Goal: Task Accomplishment & Management: Manage account settings

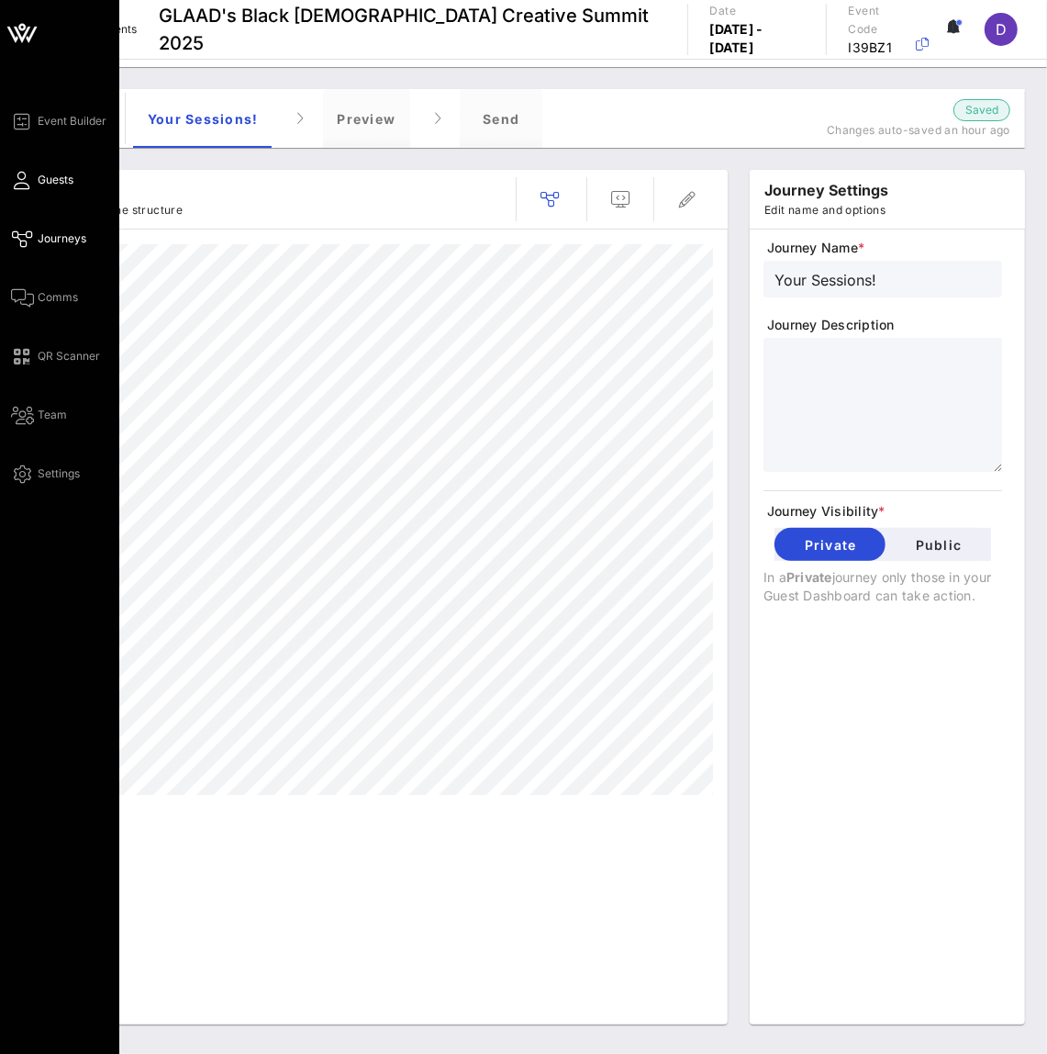
click at [14, 182] on icon at bounding box center [22, 180] width 23 height 3
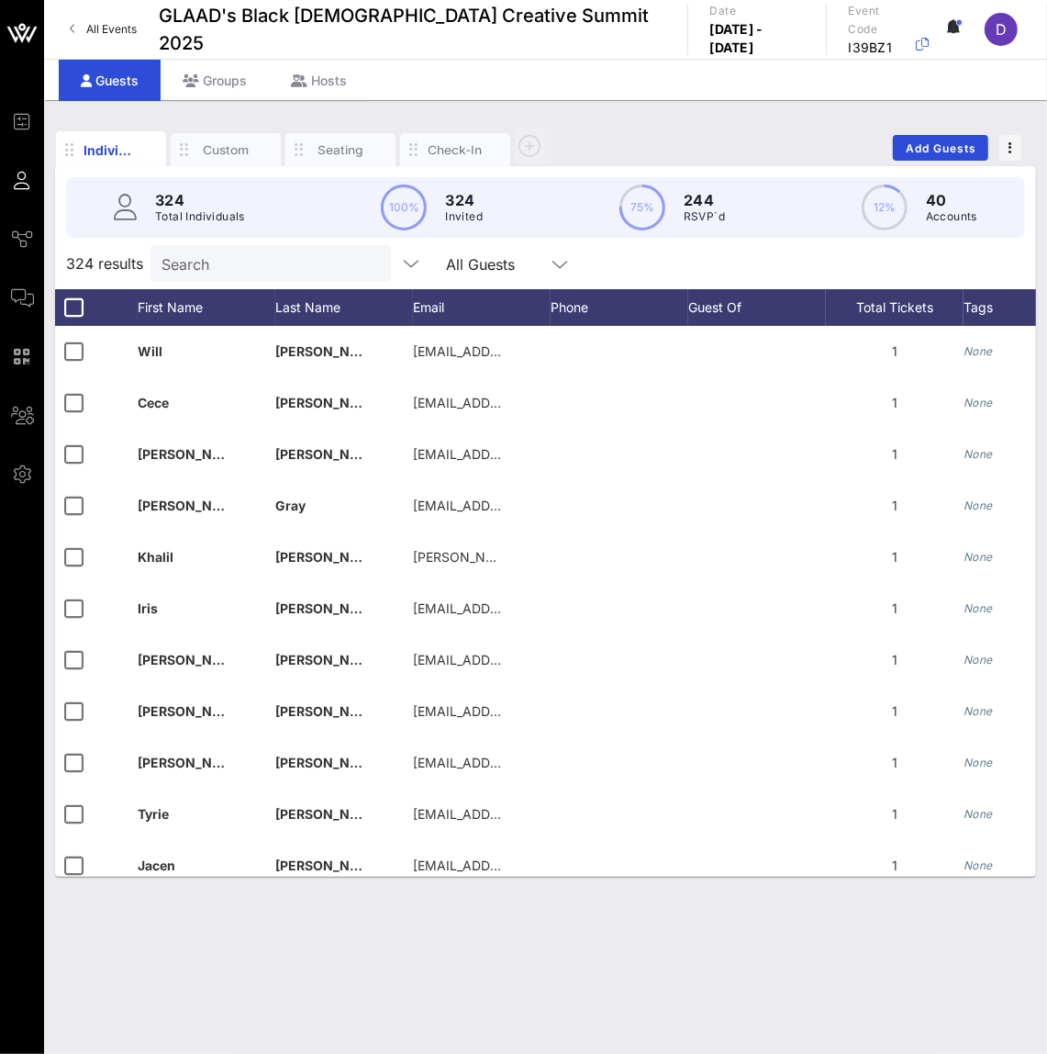
click at [210, 257] on input "Search" at bounding box center [269, 264] width 215 height 24
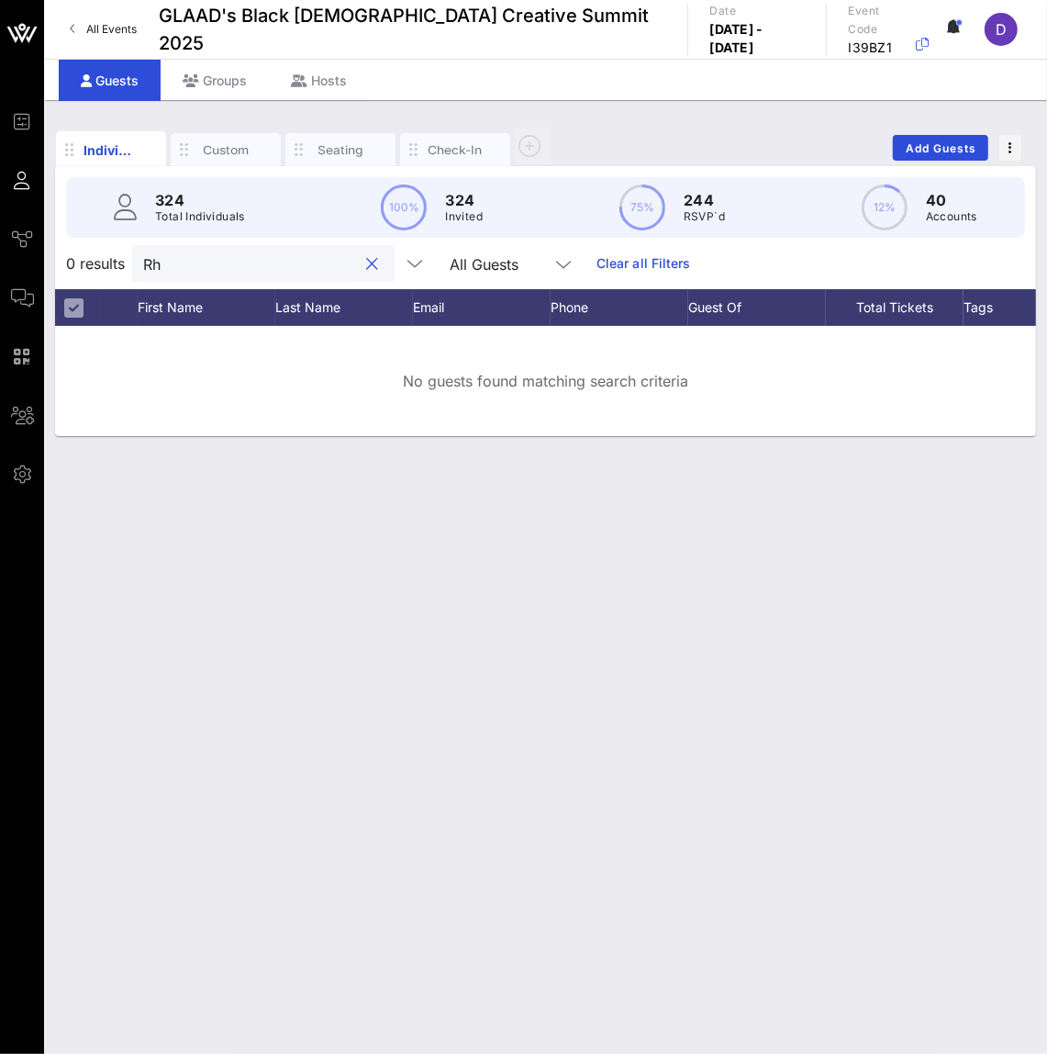
type input "R"
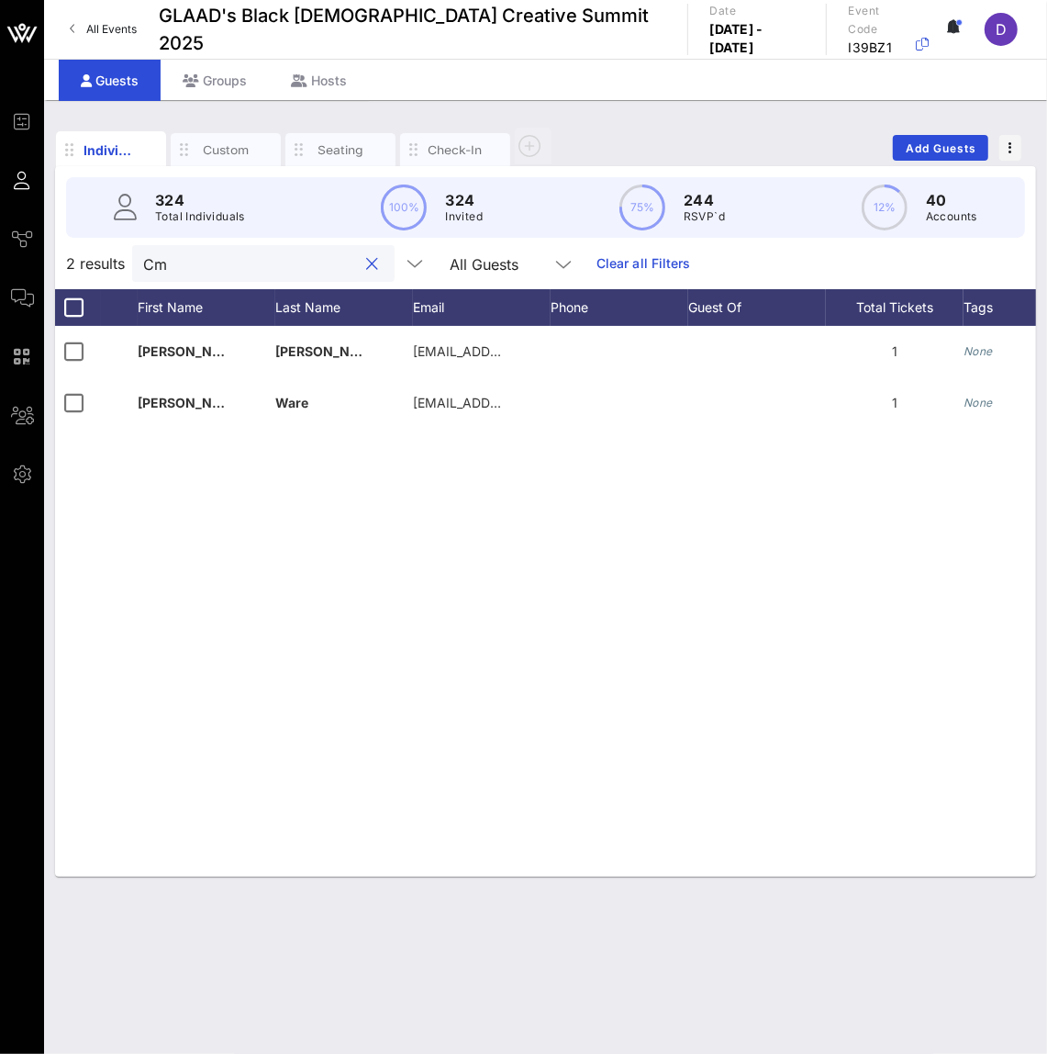
type input "C"
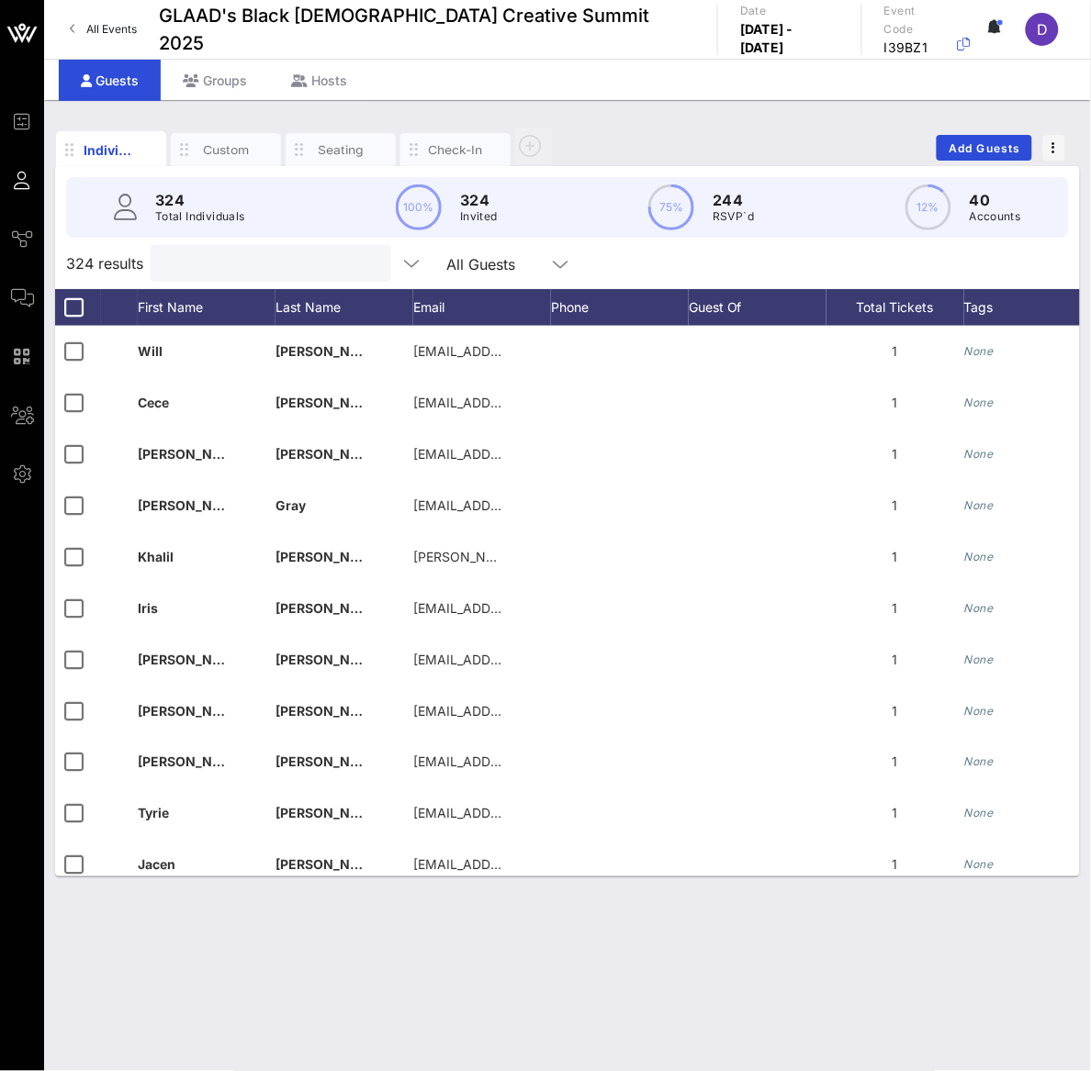
click at [211, 262] on input "text" at bounding box center [269, 264] width 215 height 24
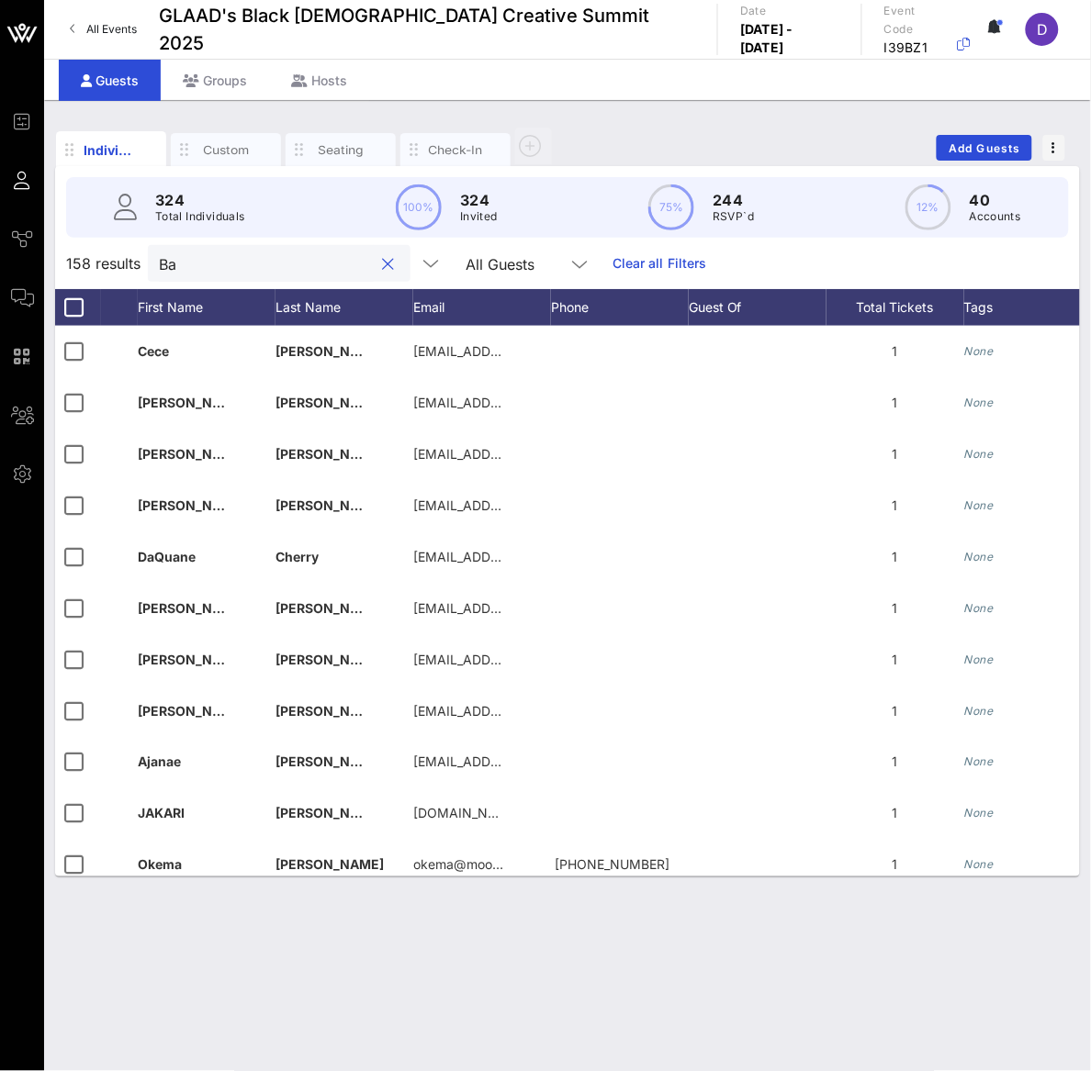
type input "B"
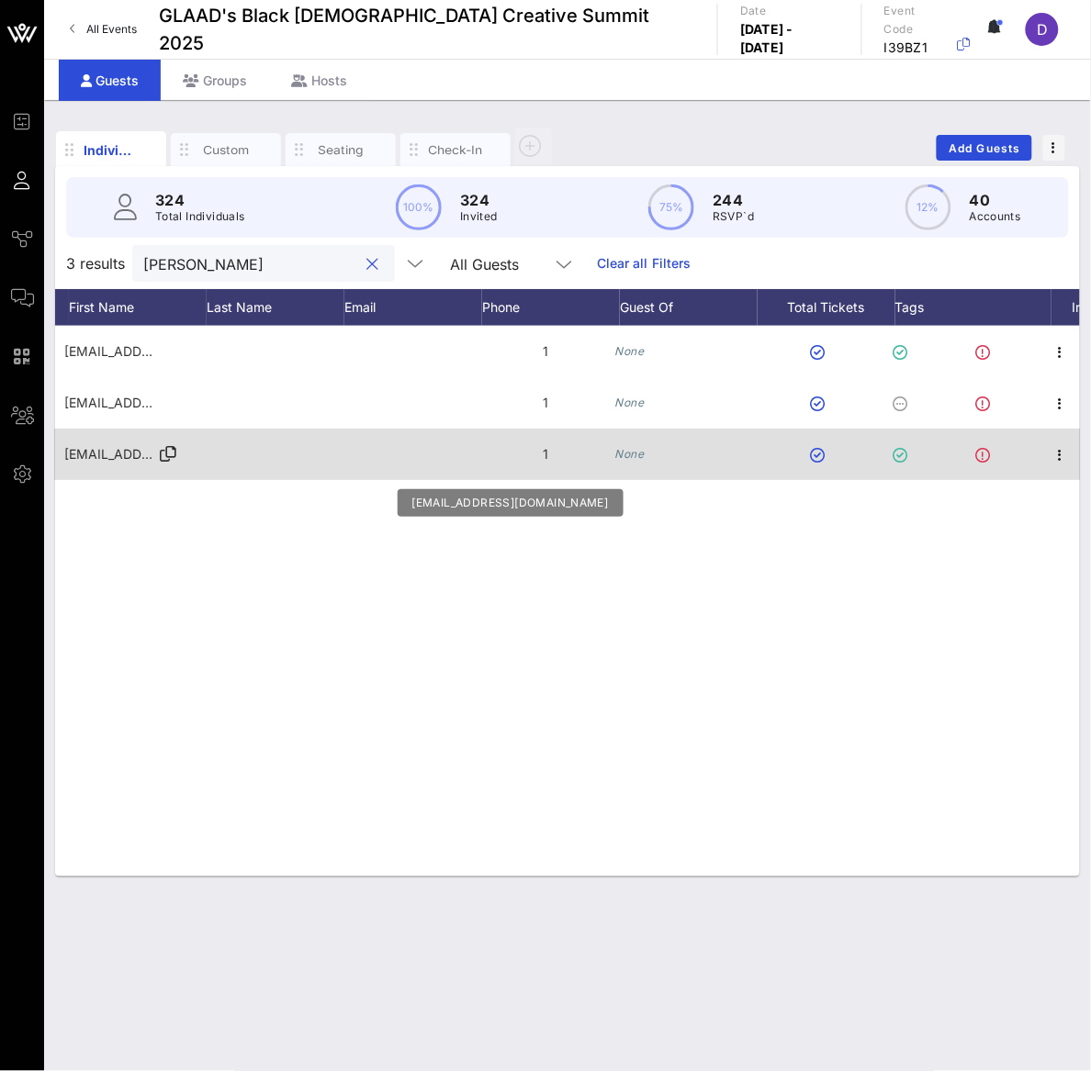
scroll to position [0, 352]
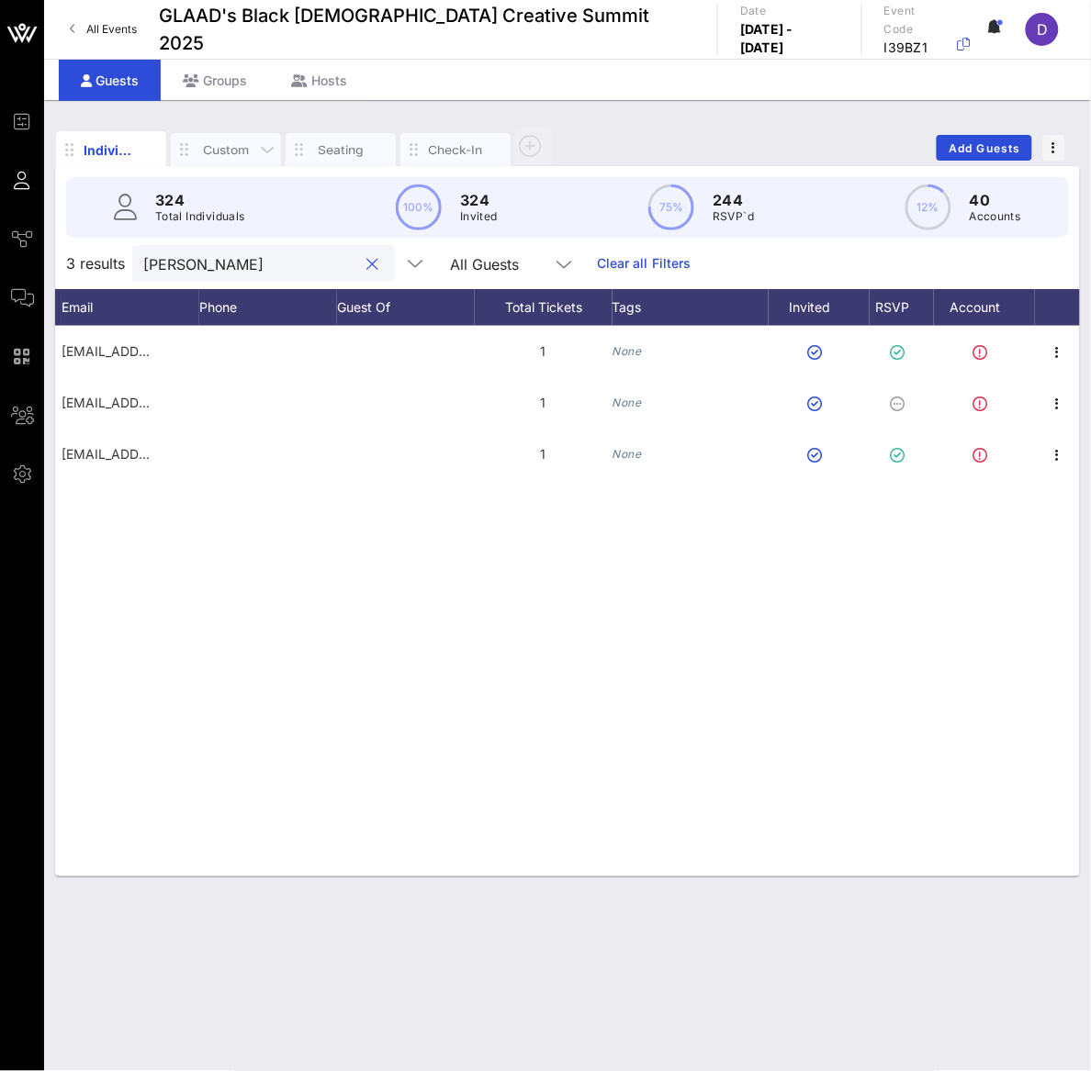
click at [221, 148] on div "Custom" at bounding box center [225, 149] width 55 height 17
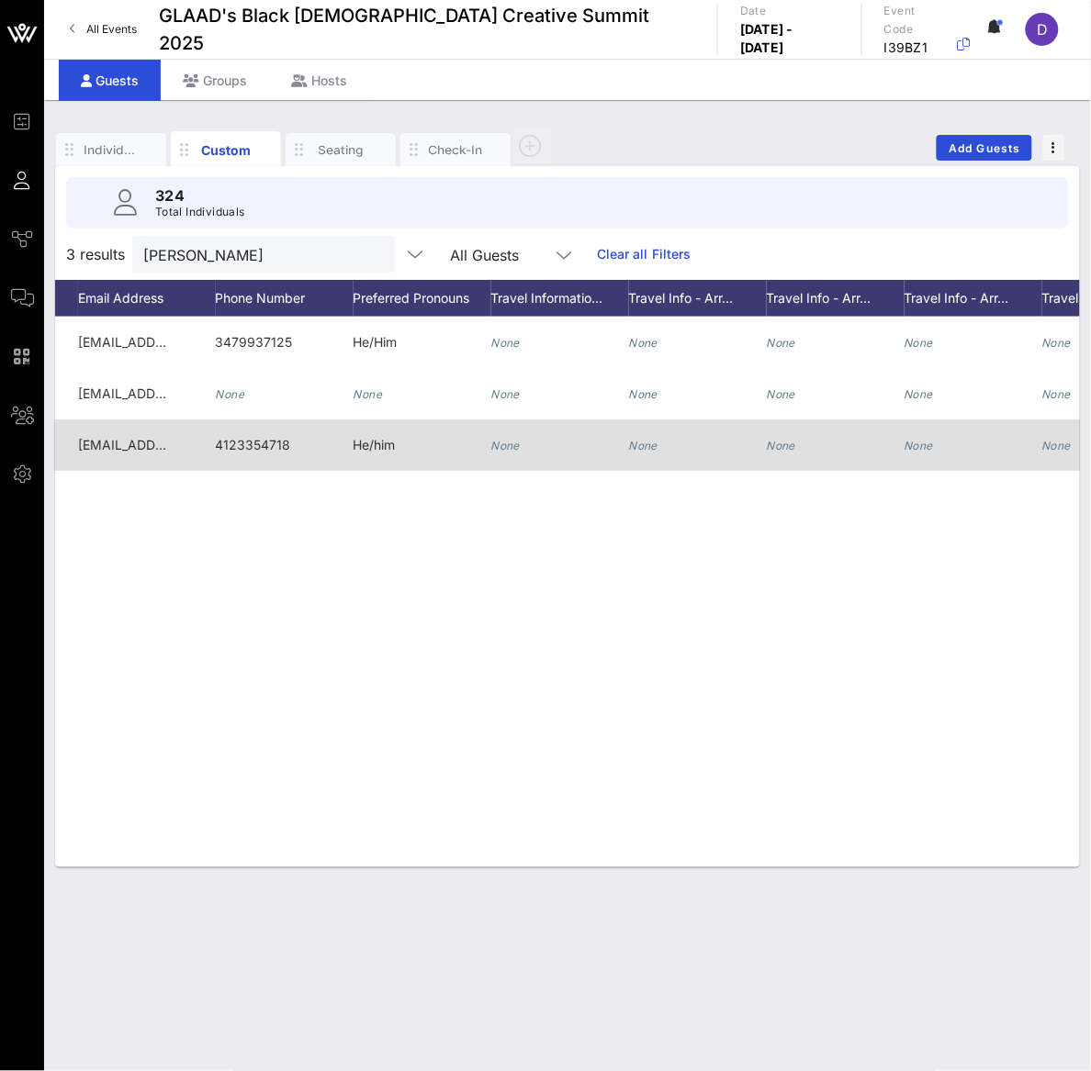
scroll to position [0, 0]
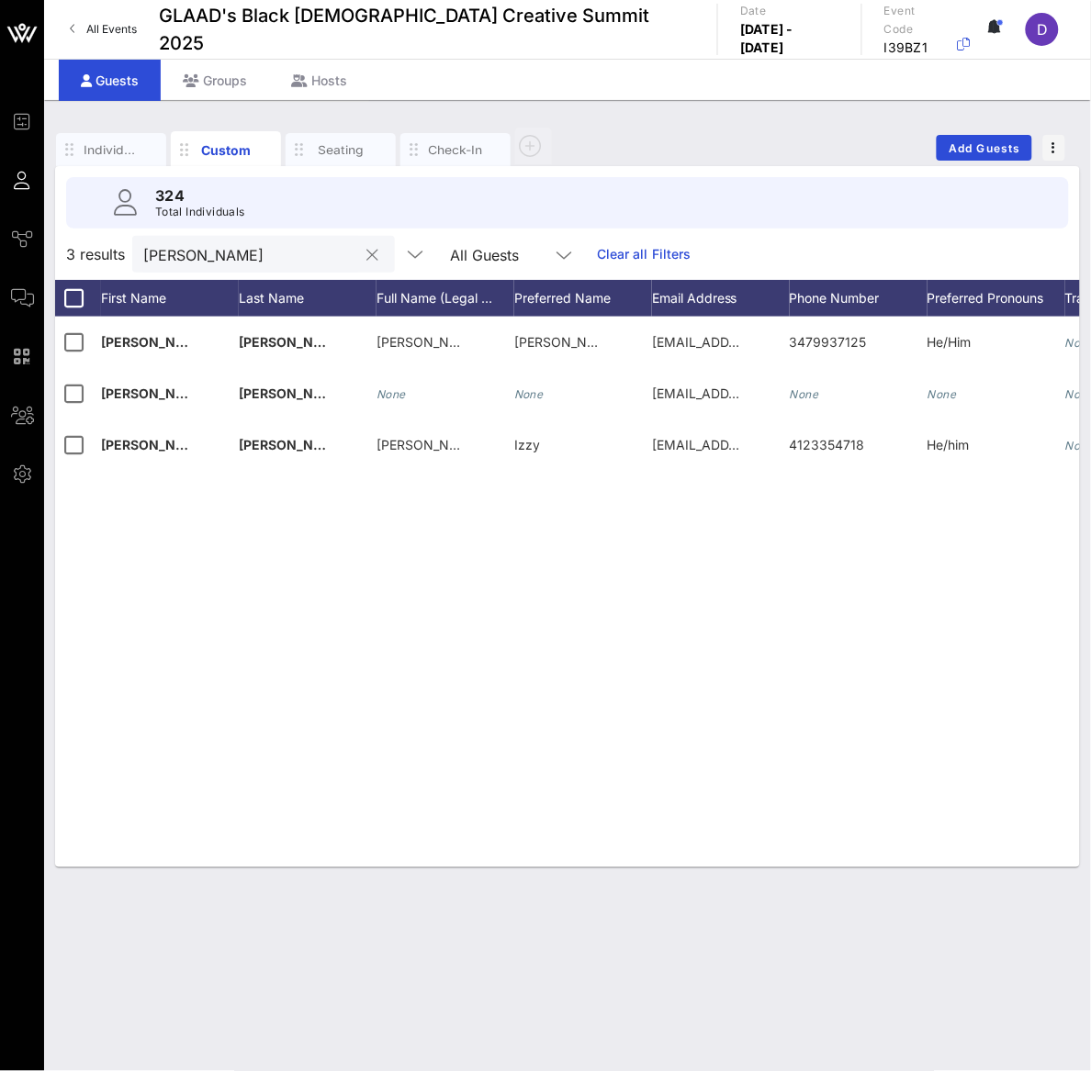
click at [227, 257] on input "[PERSON_NAME]" at bounding box center [250, 254] width 215 height 24
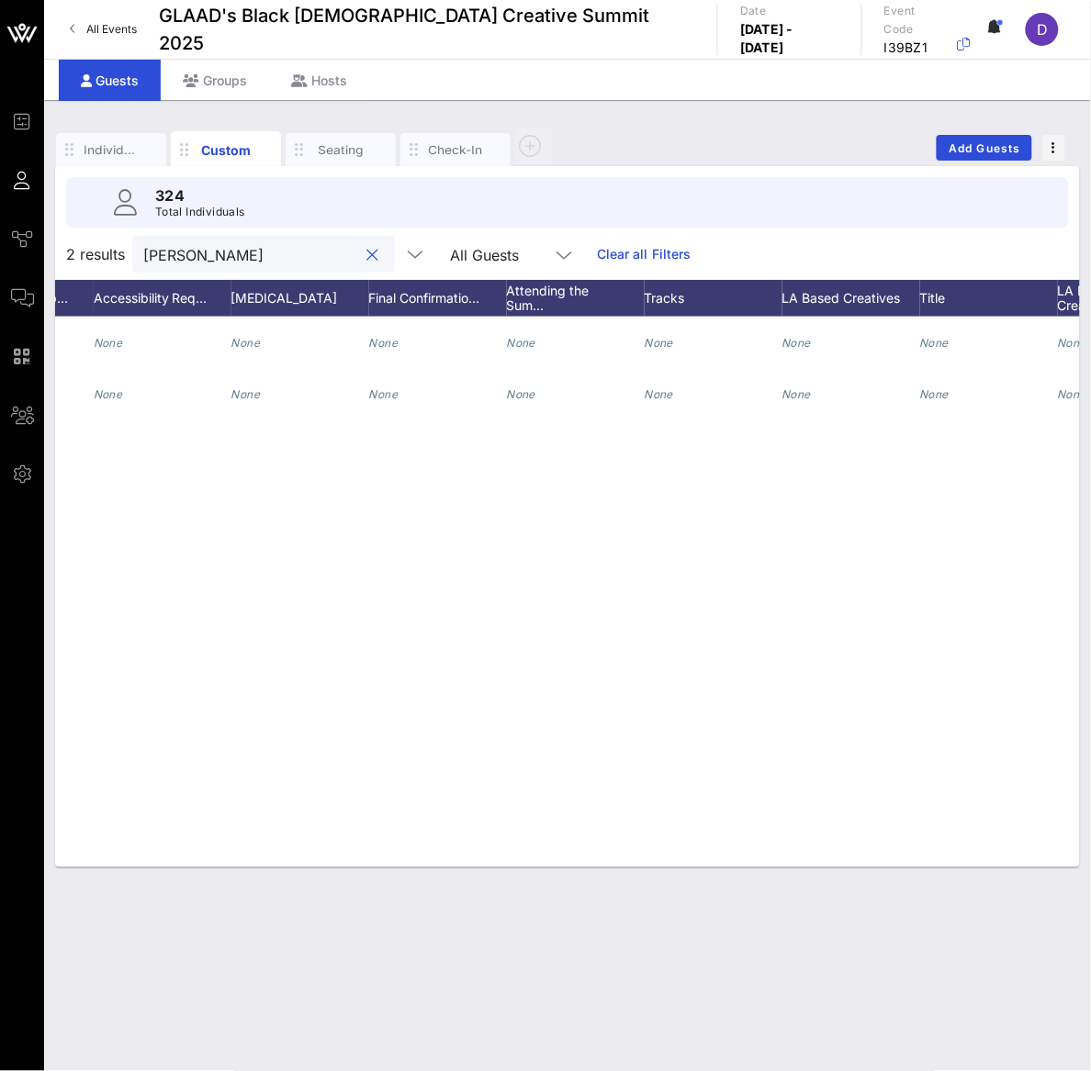
scroll to position [0, 2131]
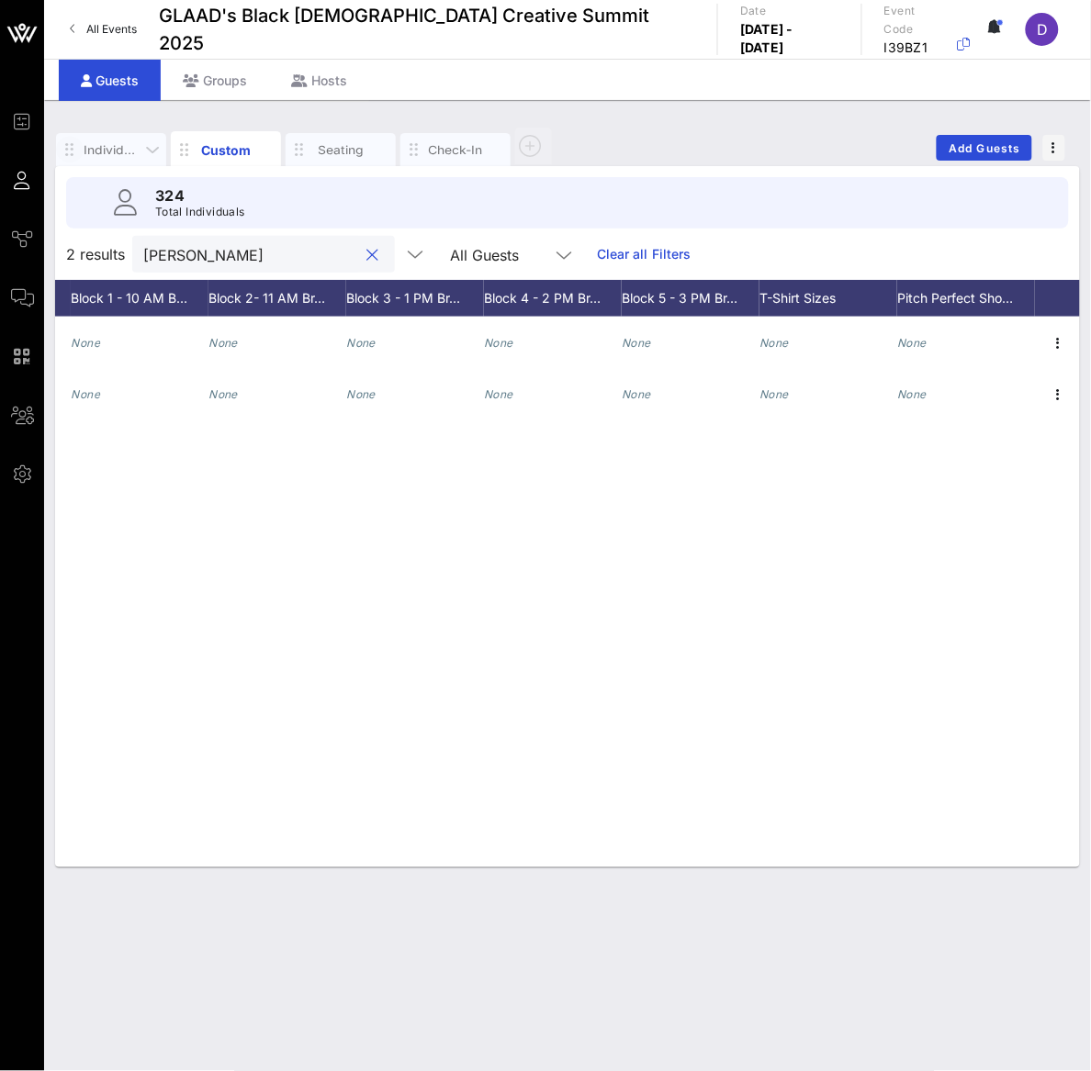
type input "[PERSON_NAME]"
click at [80, 143] on icon "button" at bounding box center [70, 150] width 22 height 20
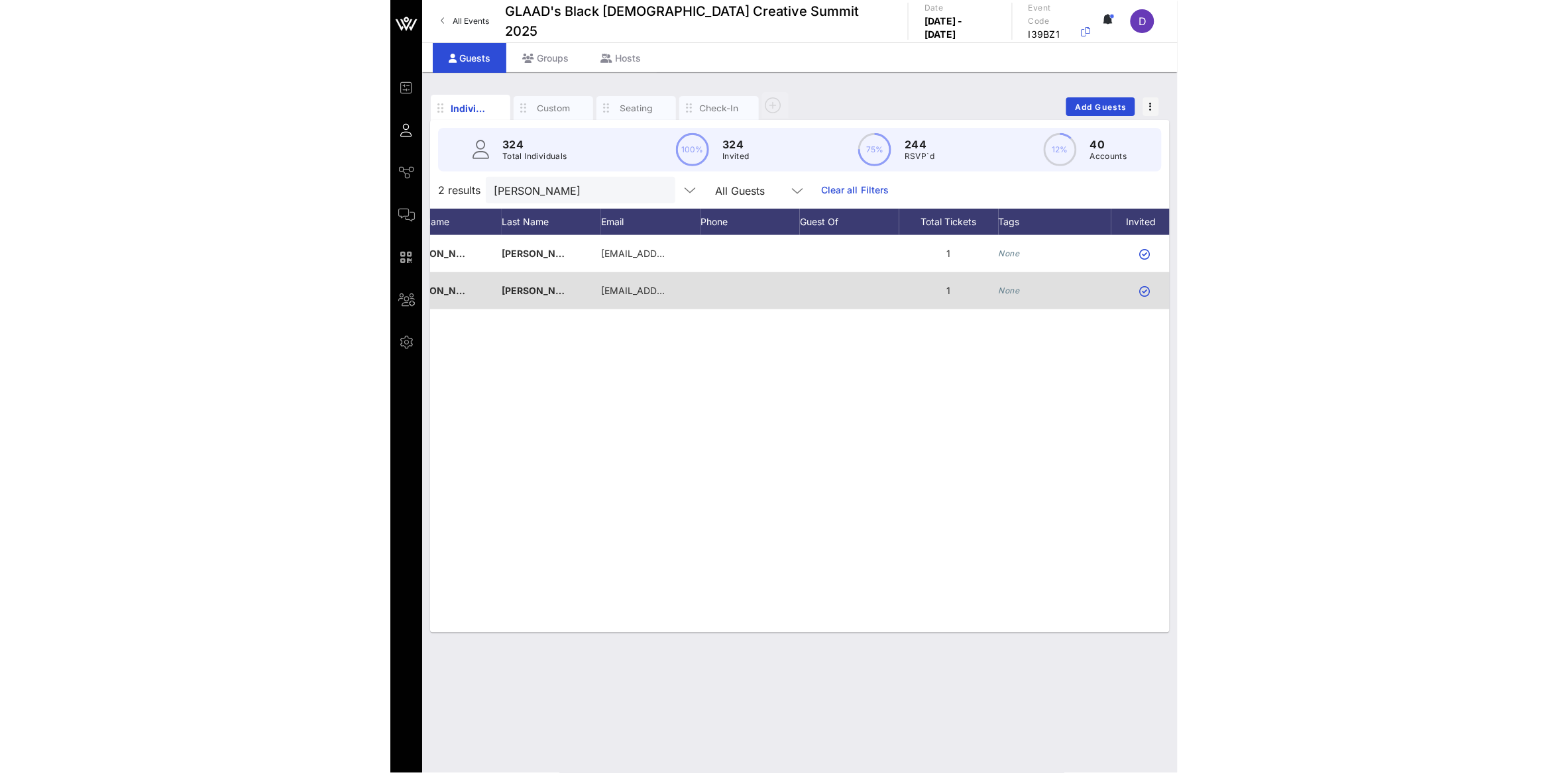
scroll to position [0, 0]
